Goal: Navigation & Orientation: Find specific page/section

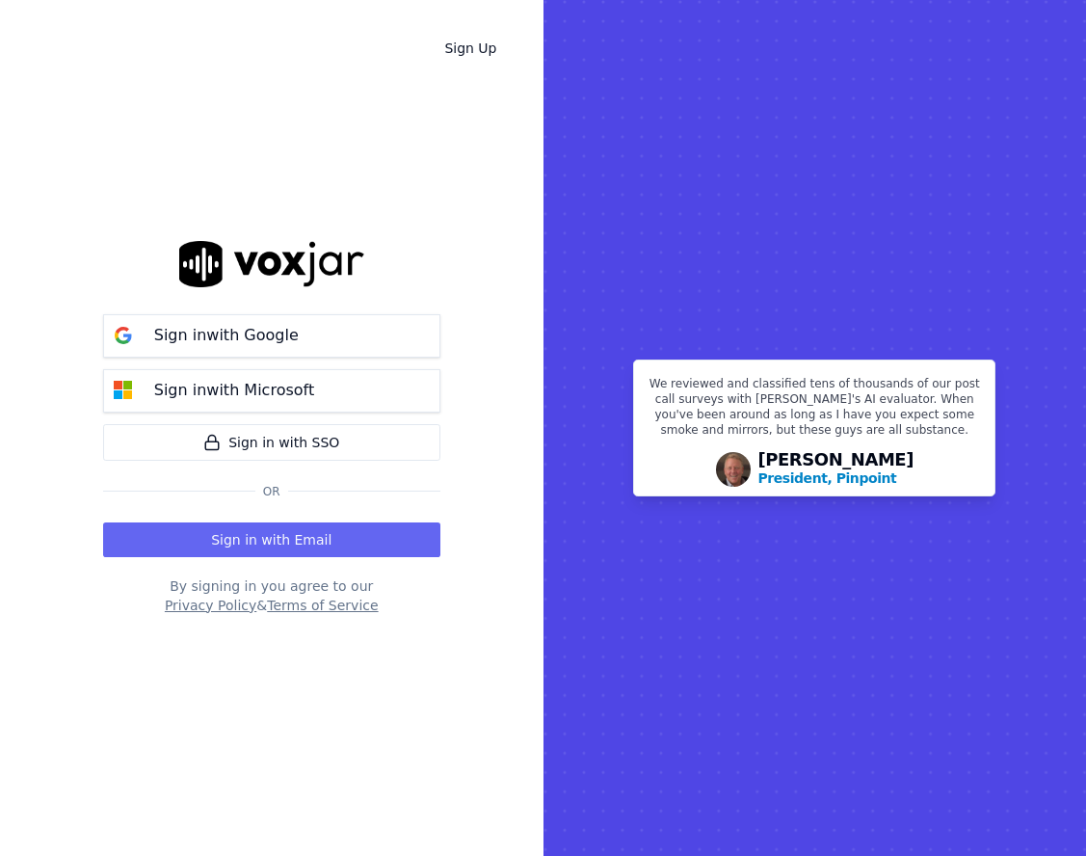
click at [360, 324] on button "Sign in with Google" at bounding box center [271, 335] width 337 height 43
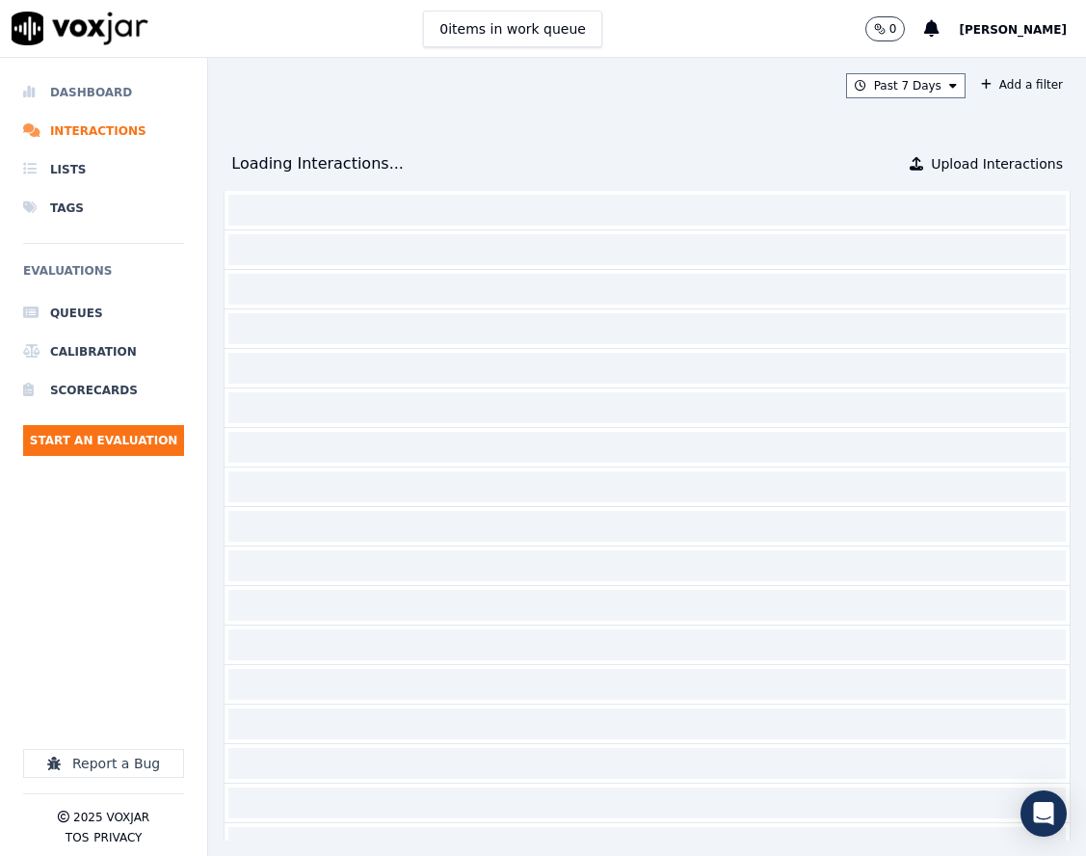
click at [129, 86] on li "Dashboard" at bounding box center [103, 92] width 161 height 39
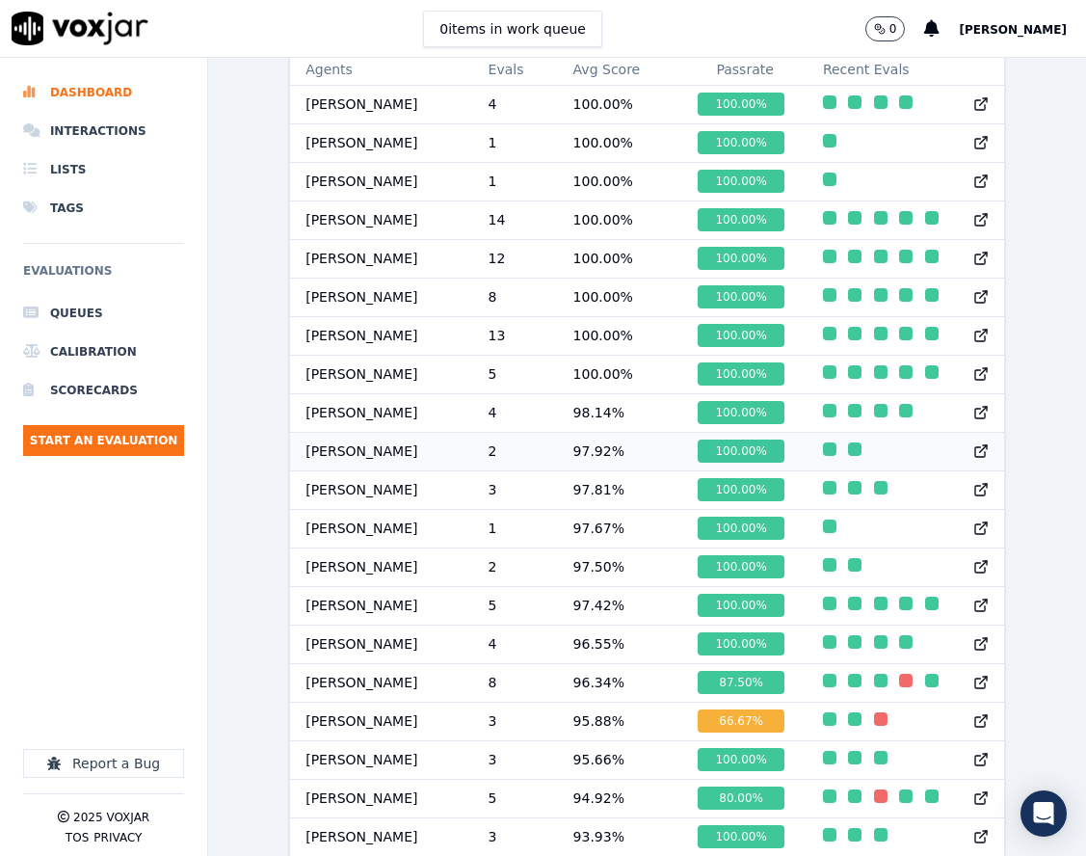
scroll to position [866, 0]
